Goal: Go to known website: Access a specific website the user already knows

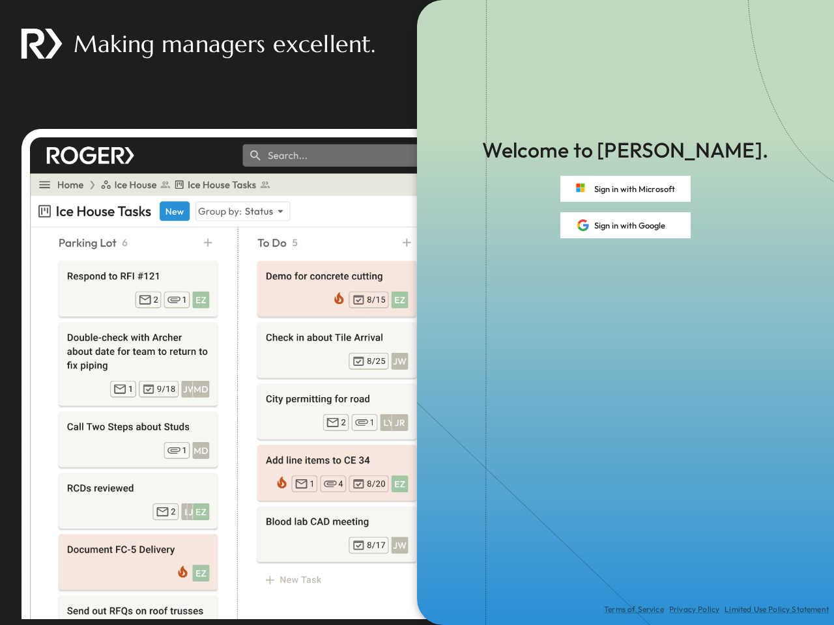
click at [417, 313] on div "Terms of Service Privacy Policy Limited Use Policy Statement" at bounding box center [625, 431] width 417 height 387
click at [625, 189] on button "Sign in with Microsoft" at bounding box center [625, 189] width 130 height 26
click at [625, 225] on button "Sign in with Google" at bounding box center [625, 225] width 130 height 26
